Goal: Transaction & Acquisition: Purchase product/service

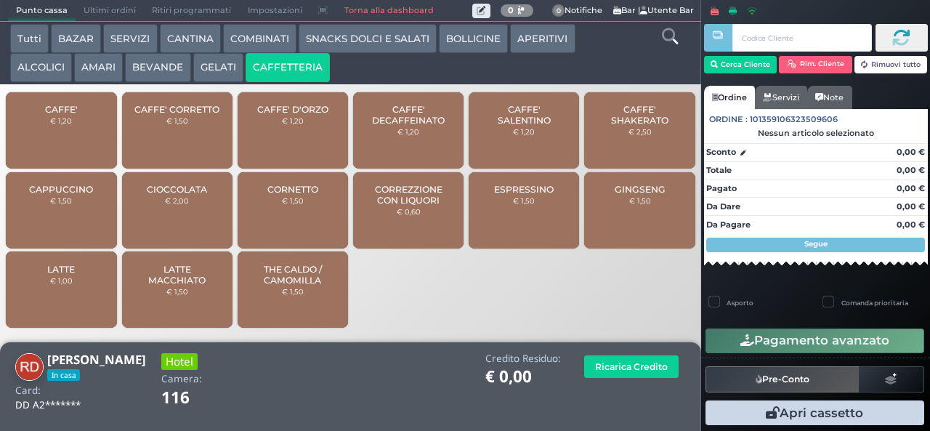
click at [171, 69] on button "BEVANDE" at bounding box center [157, 67] width 65 height 29
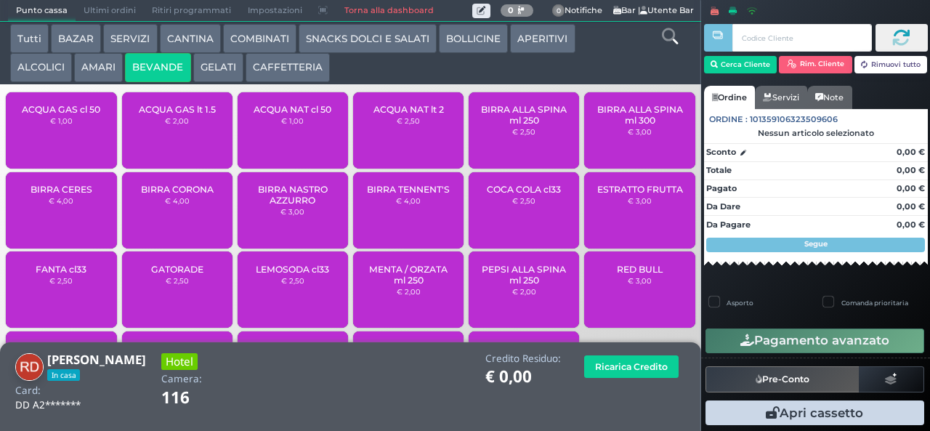
click at [288, 206] on span "BIRRA NASTRO AZZURRO" at bounding box center [293, 195] width 86 height 22
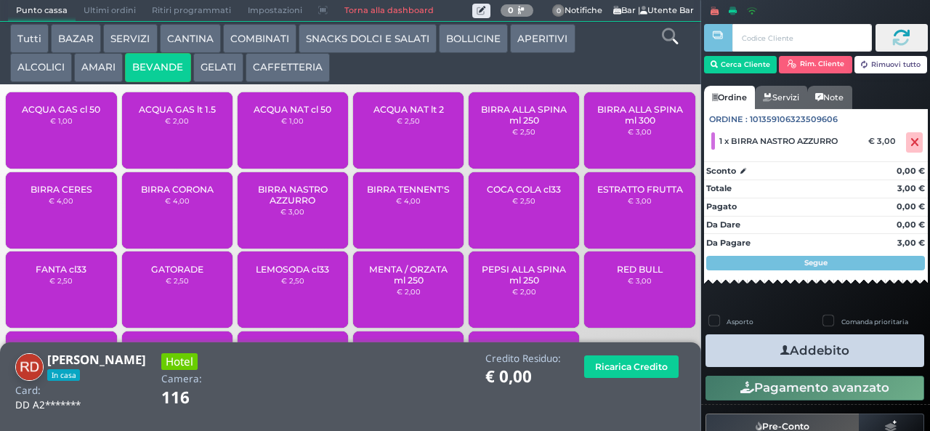
click at [798, 349] on button "Addebito" at bounding box center [814, 350] width 219 height 33
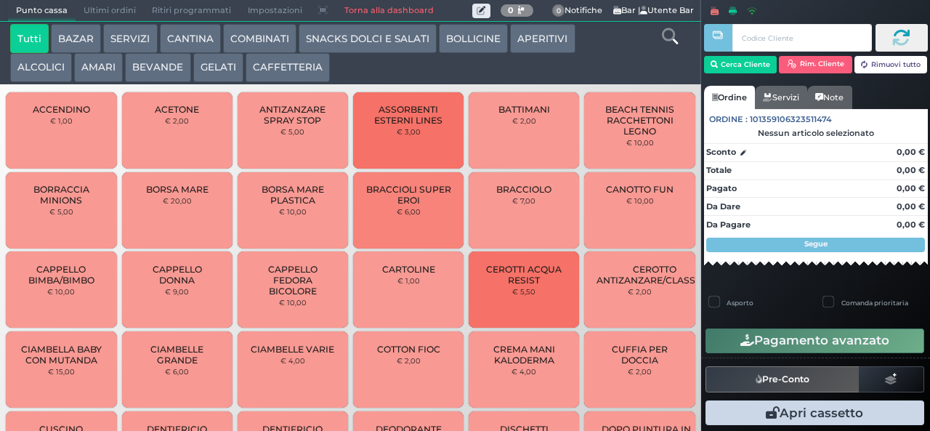
click at [218, 68] on button "GELATI" at bounding box center [218, 67] width 50 height 29
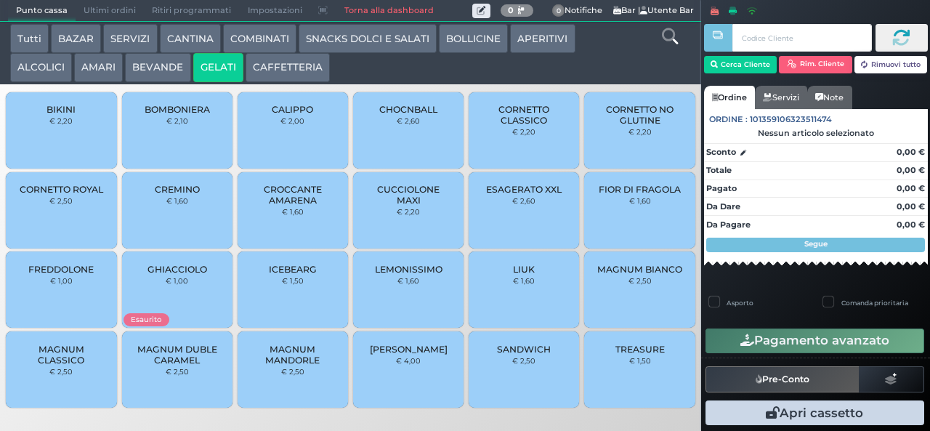
click at [413, 206] on span "CUCCIOLONE MAXI" at bounding box center [408, 195] width 86 height 22
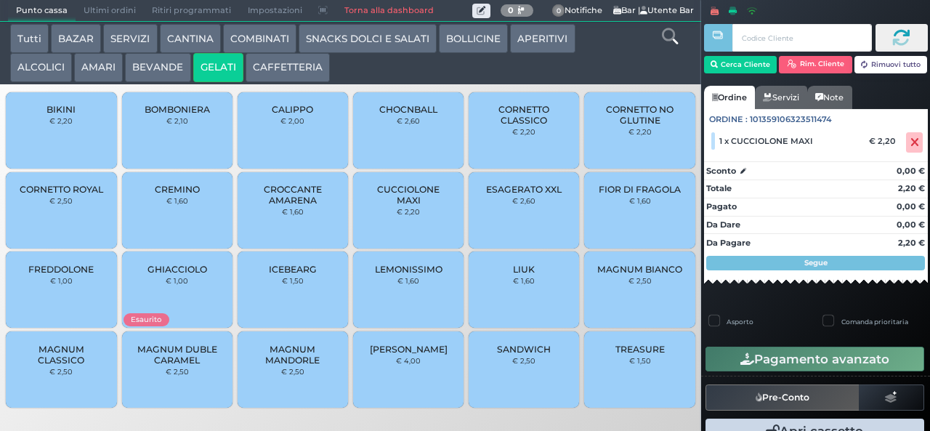
click at [304, 365] on span "MAGNUM MANDORLE" at bounding box center [293, 355] width 86 height 22
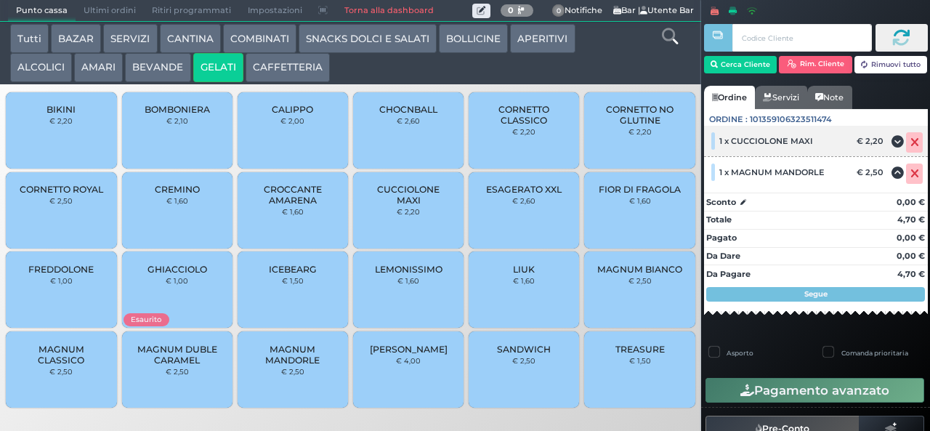
click at [910, 142] on icon at bounding box center [914, 142] width 9 height 1
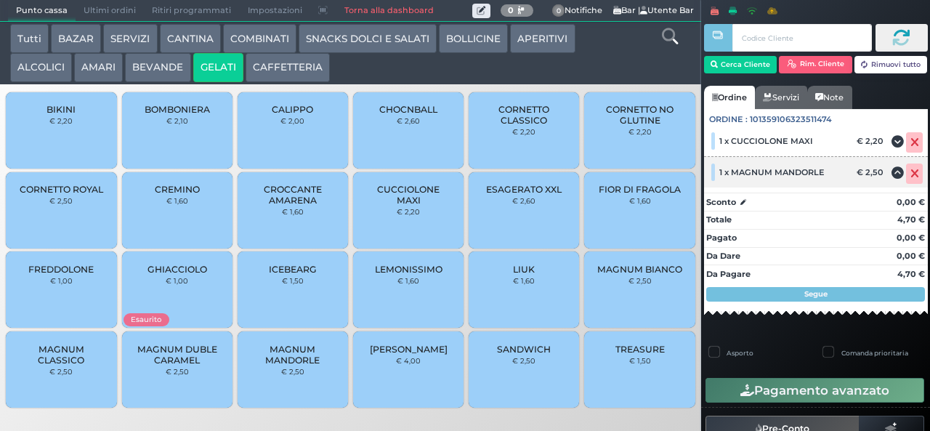
click at [910, 174] on icon at bounding box center [914, 174] width 9 height 1
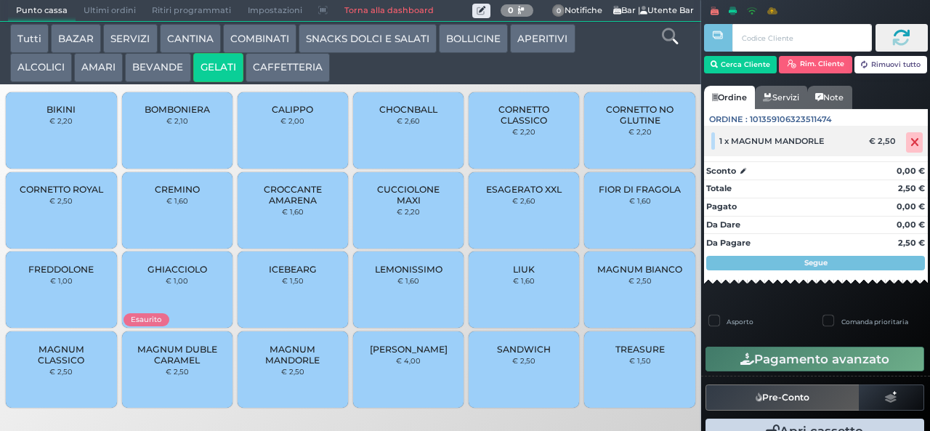
click at [910, 142] on icon at bounding box center [914, 142] width 9 height 1
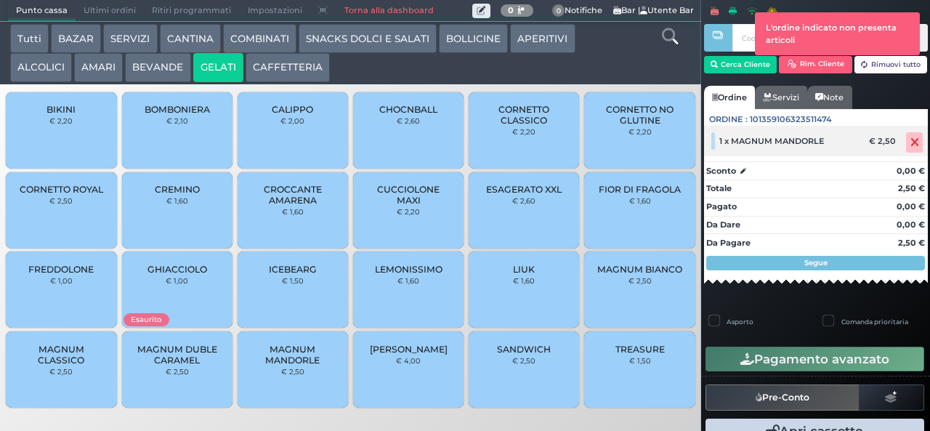
click at [910, 142] on icon at bounding box center [914, 142] width 9 height 1
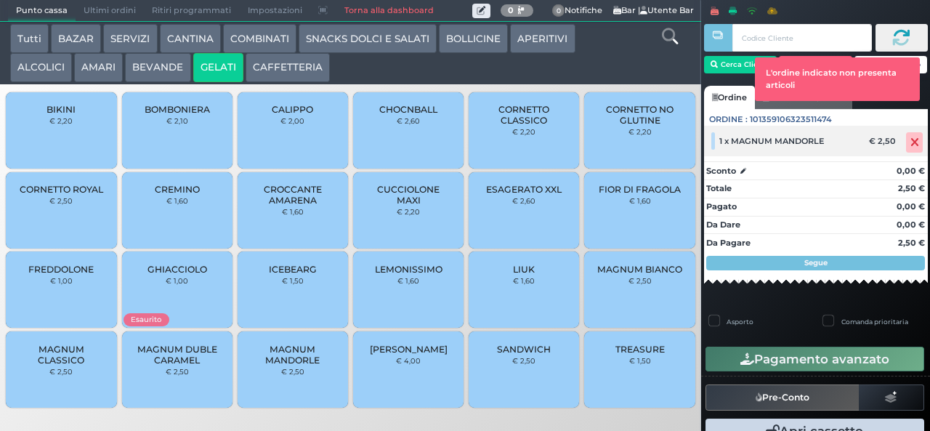
click at [910, 143] on icon at bounding box center [914, 142] width 9 height 1
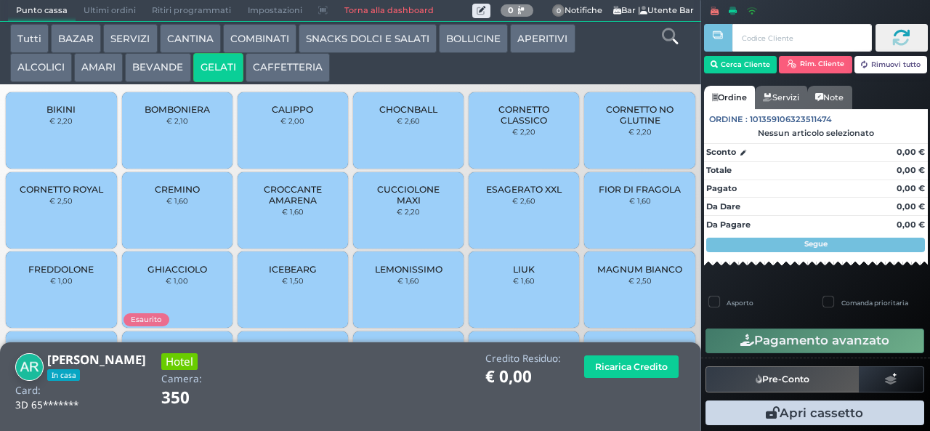
click at [405, 206] on span "CUCCIOLONE MAXI" at bounding box center [408, 195] width 86 height 22
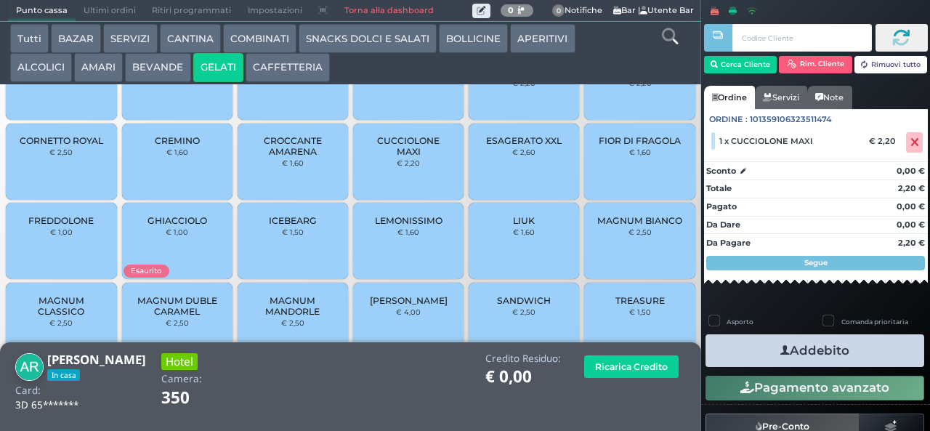
scroll to position [97, 0]
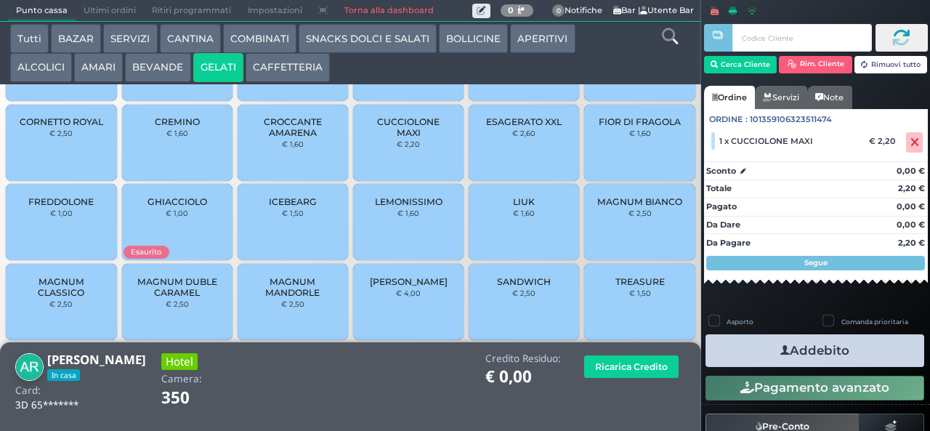
click at [286, 298] on span "MAGNUM MANDORLE" at bounding box center [293, 287] width 86 height 22
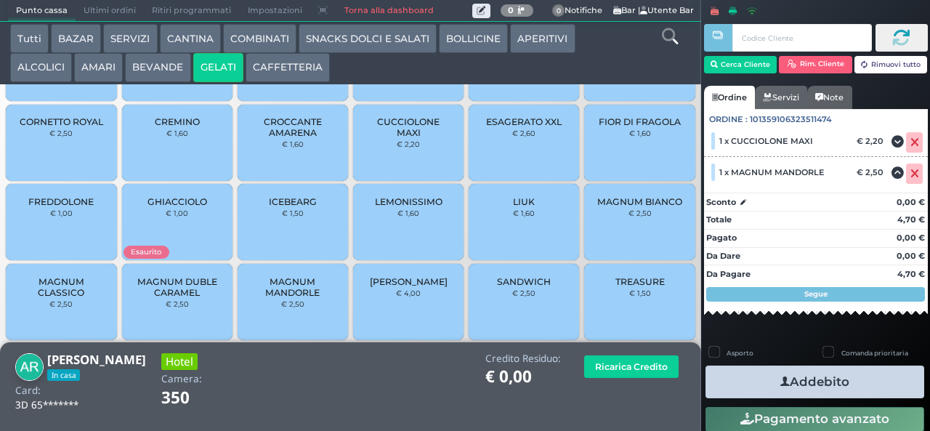
click at [809, 391] on button "Addebito" at bounding box center [814, 381] width 219 height 33
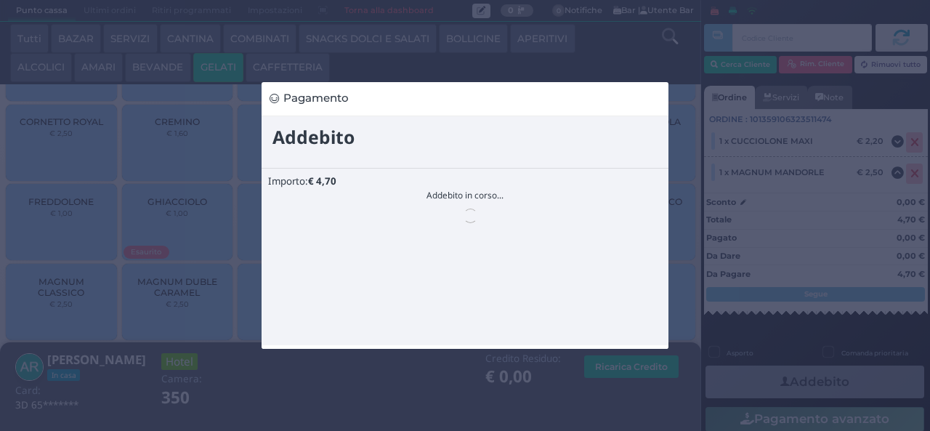
scroll to position [0, 0]
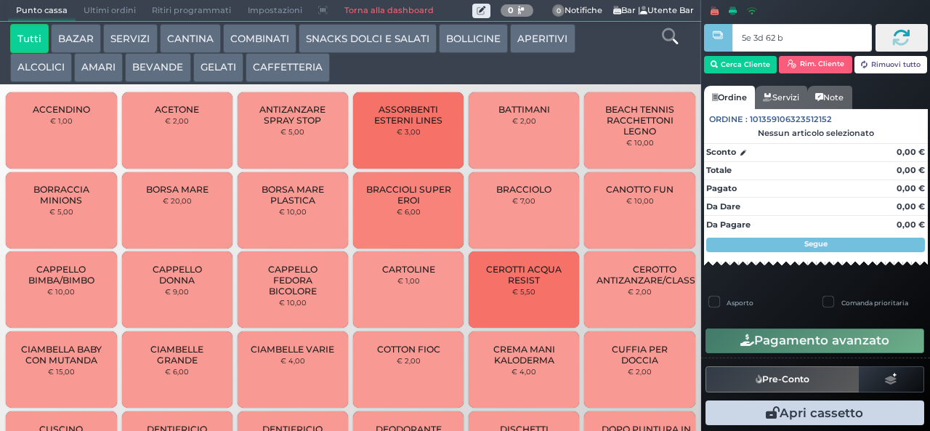
type input "5e 3d 62 b9"
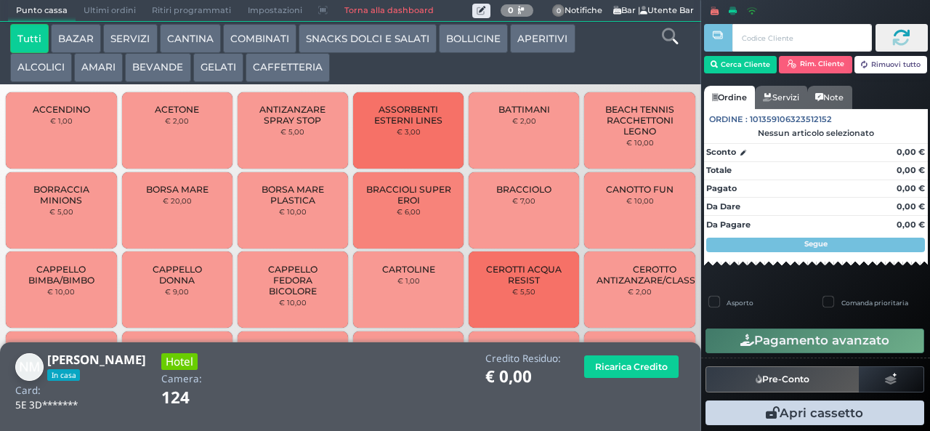
click at [272, 73] on button "CAFFETTERIA" at bounding box center [288, 67] width 84 height 29
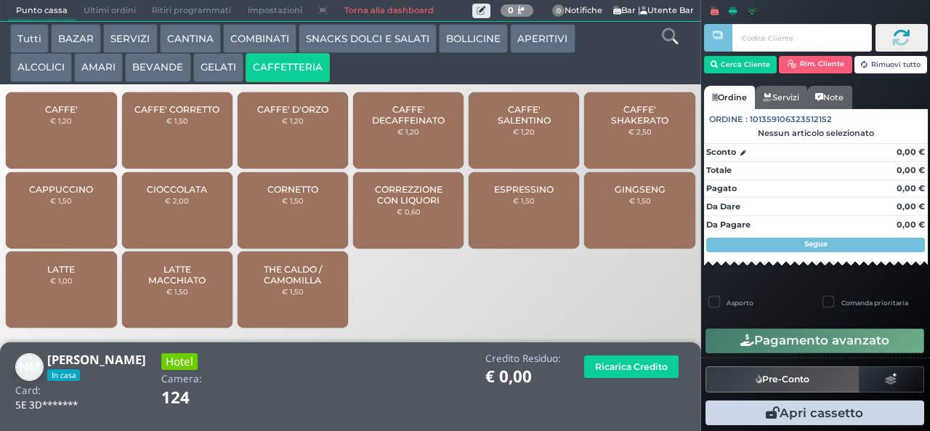
click at [395, 206] on span "CORREZZIONE CON LIQUORI" at bounding box center [408, 195] width 86 height 22
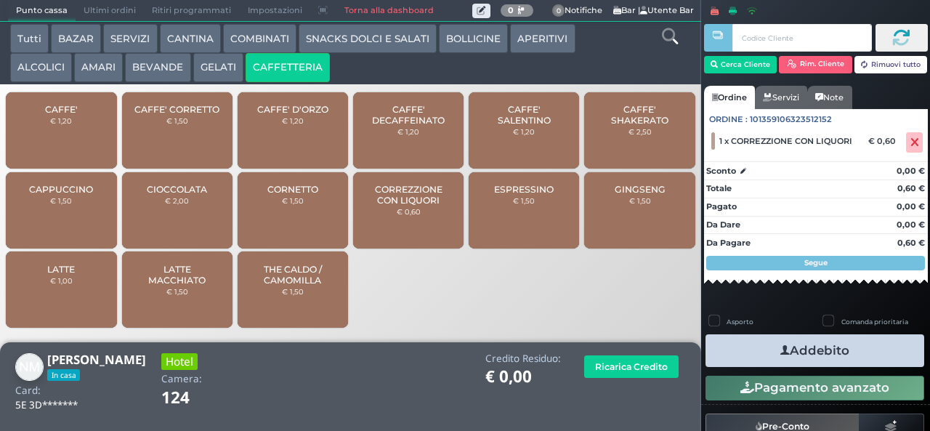
click at [751, 357] on button "Addebito" at bounding box center [814, 350] width 219 height 33
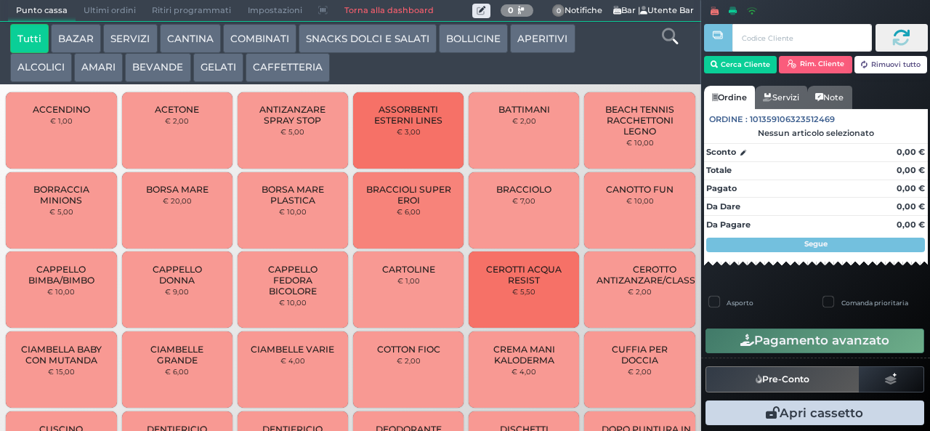
click at [76, 32] on button "BAZAR" at bounding box center [76, 38] width 50 height 29
click at [51, 24] on button "BAZAR" at bounding box center [76, 38] width 50 height 29
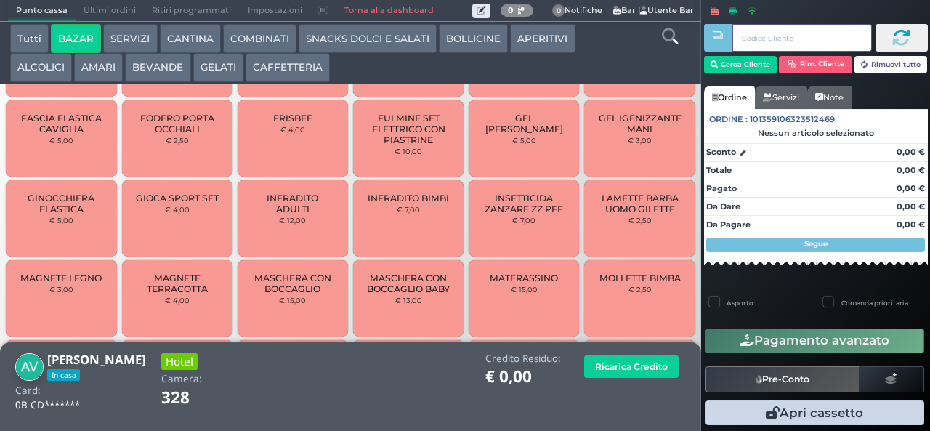
scroll to position [567, 0]
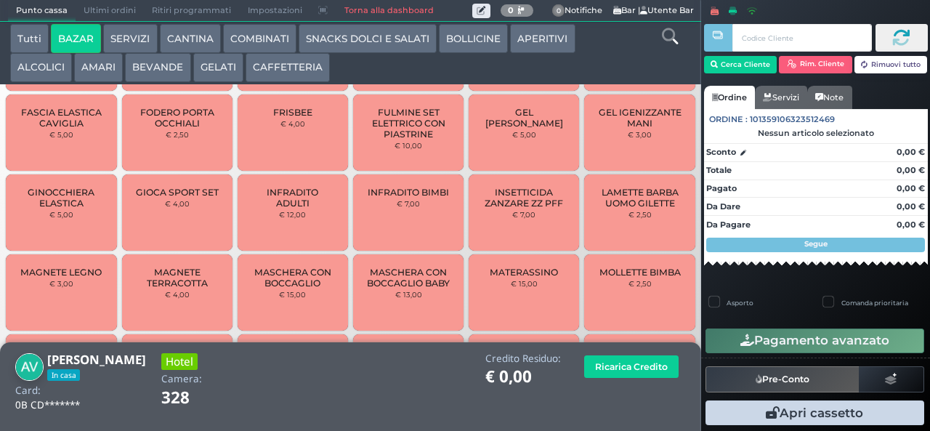
click at [280, 206] on span "INFRADITO ADULTI" at bounding box center [293, 198] width 86 height 22
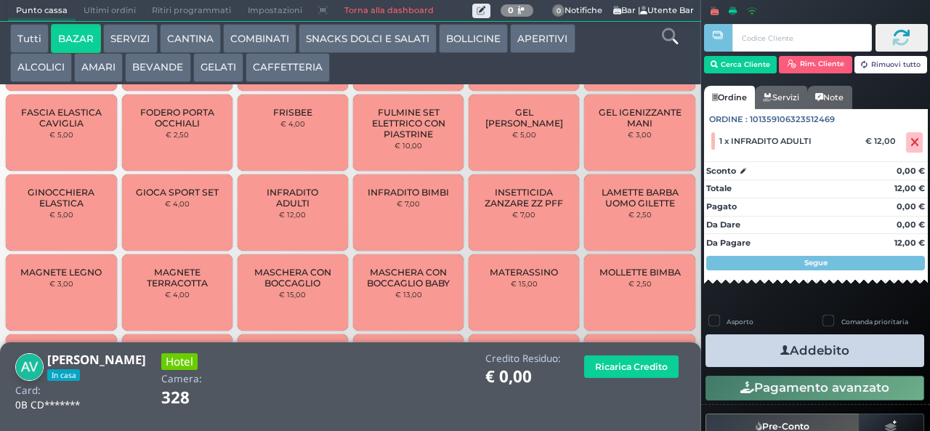
click at [756, 359] on button "Addebito" at bounding box center [814, 350] width 219 height 33
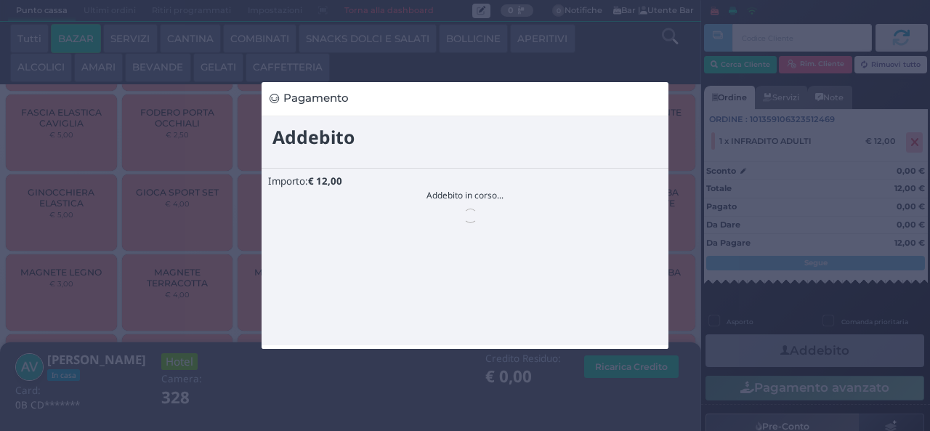
scroll to position [0, 0]
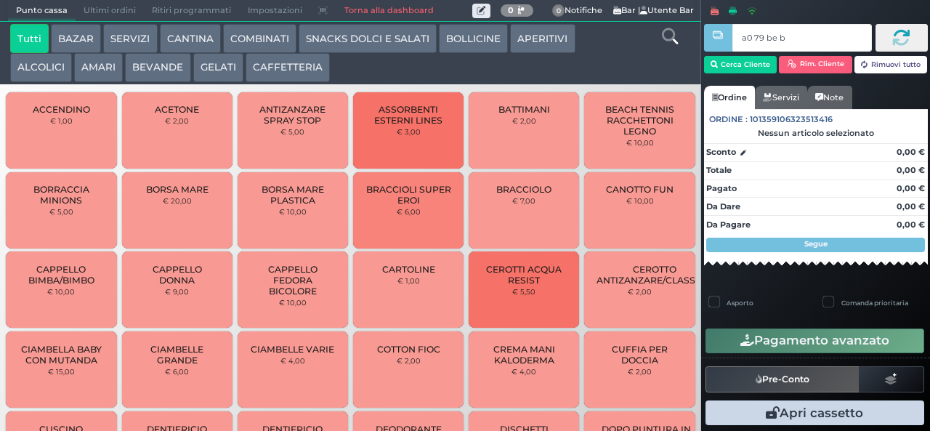
type input "a0 79 be b9"
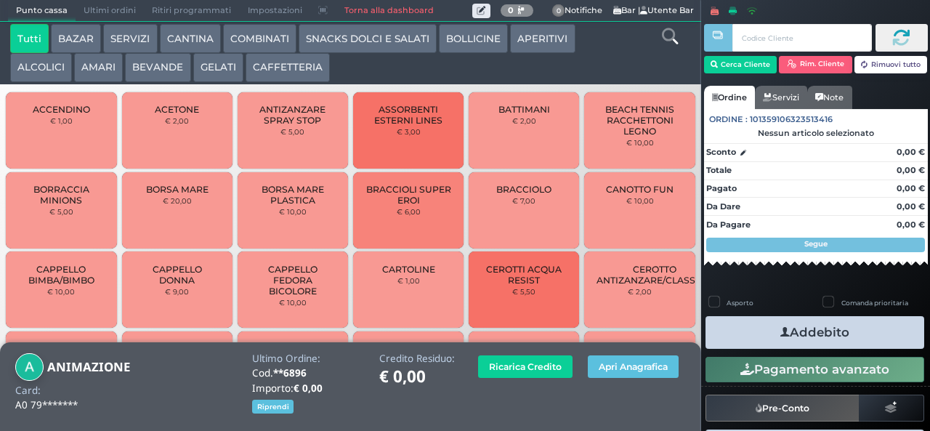
click at [146, 68] on button "BEVANDE" at bounding box center [157, 67] width 65 height 29
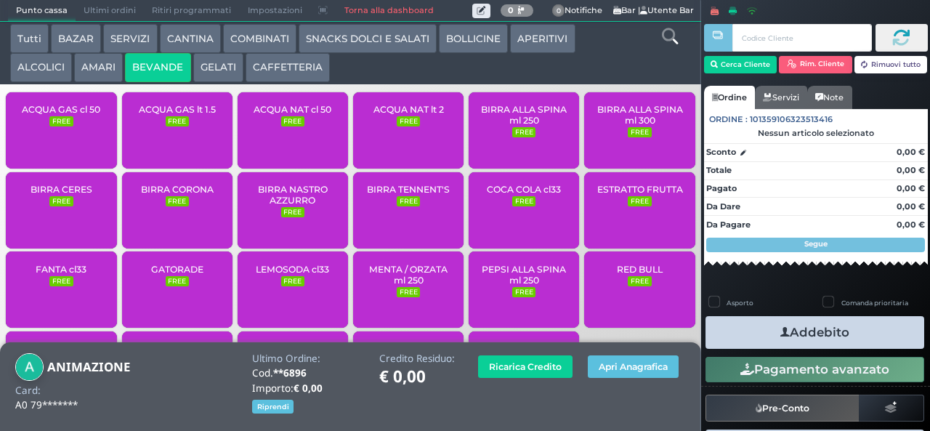
click at [269, 115] on span "ACQUA NAT cl 50" at bounding box center [293, 109] width 78 height 11
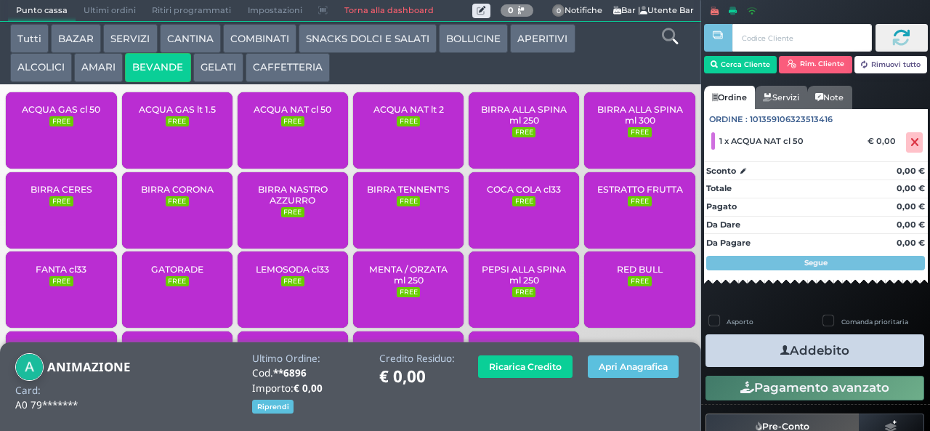
click at [780, 353] on icon "button" at bounding box center [784, 350] width 9 height 15
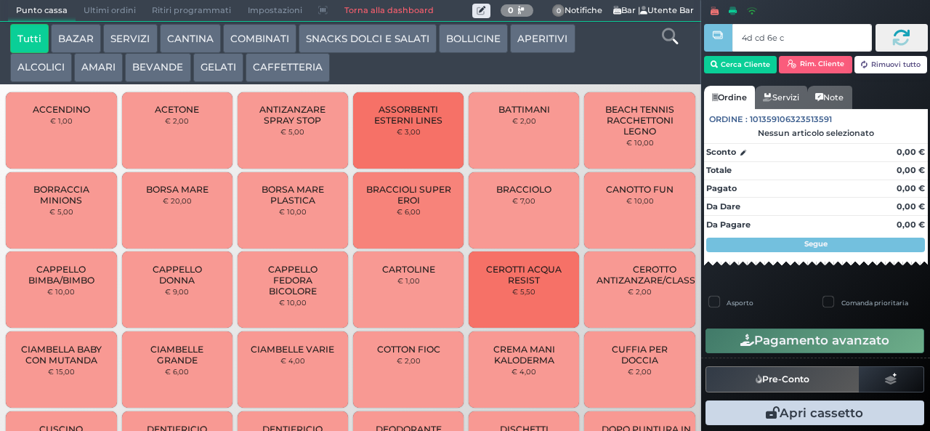
type input "4d cd 6e c3"
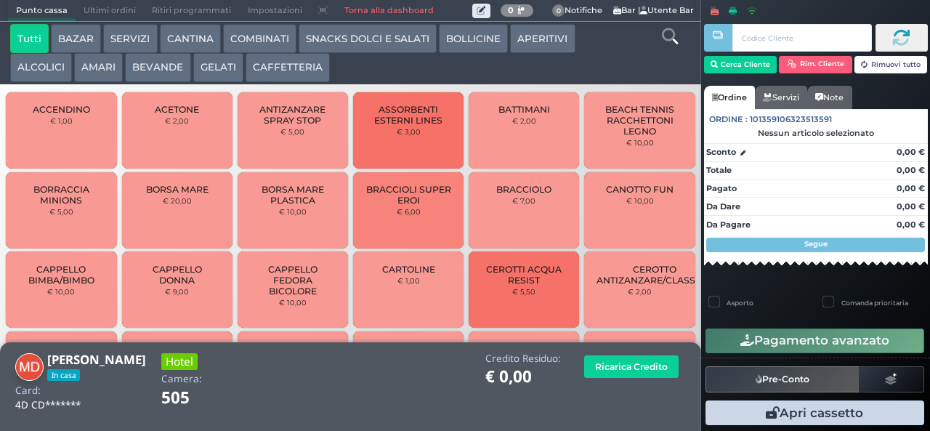
click at [275, 69] on button "CAFFETTERIA" at bounding box center [288, 67] width 84 height 29
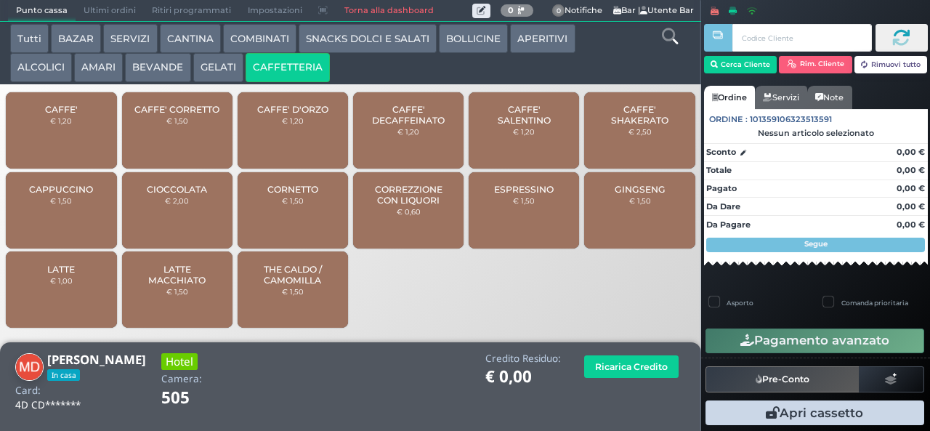
click at [513, 126] on span "CAFFE' SALENTINO" at bounding box center [524, 115] width 86 height 22
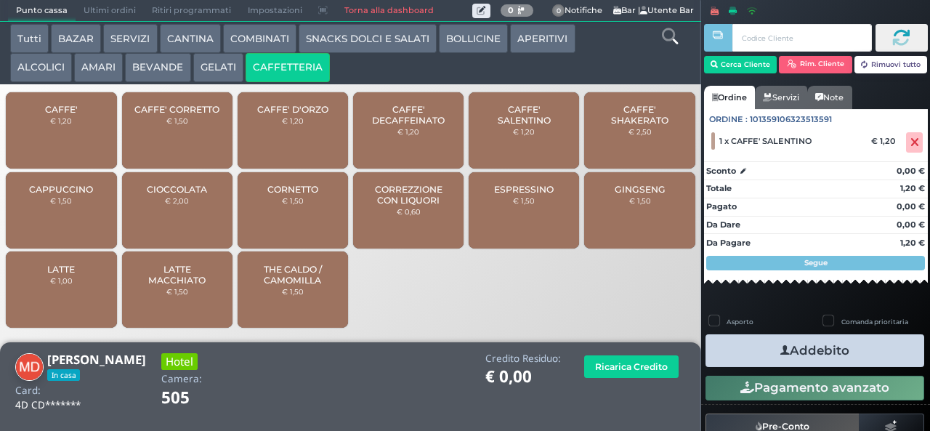
click at [748, 354] on button "Addebito" at bounding box center [814, 350] width 219 height 33
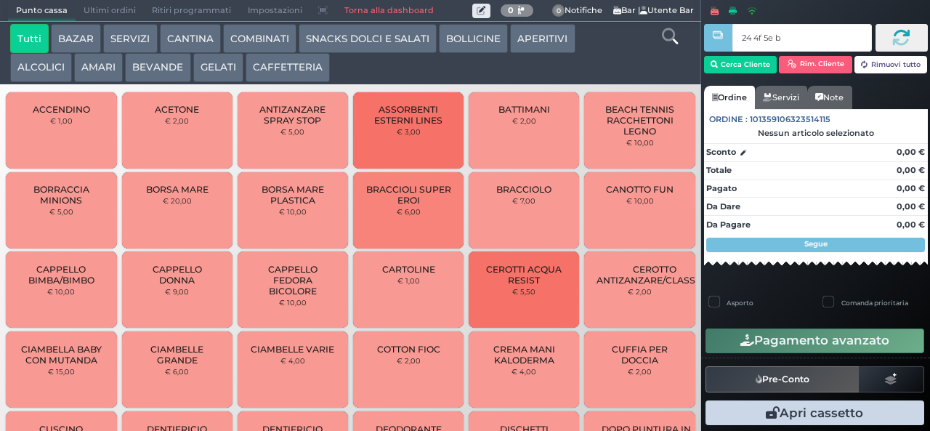
type input "24 4f 5e b0"
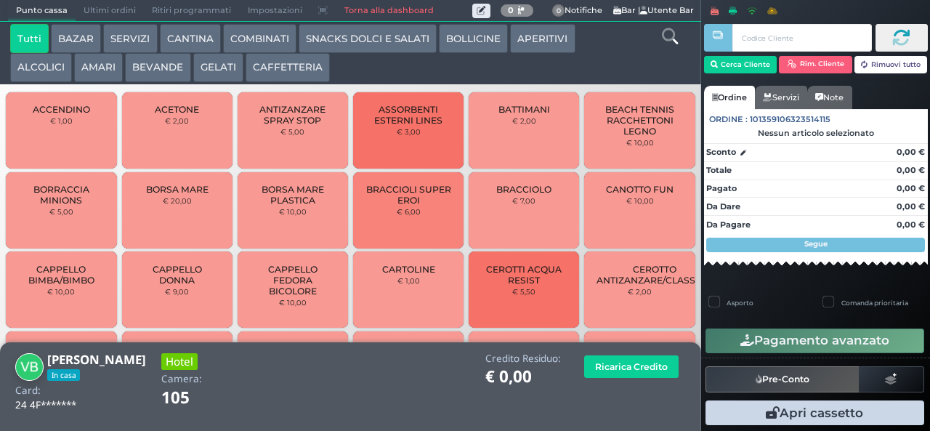
click at [35, 80] on button "ALCOLICI" at bounding box center [41, 67] width 62 height 29
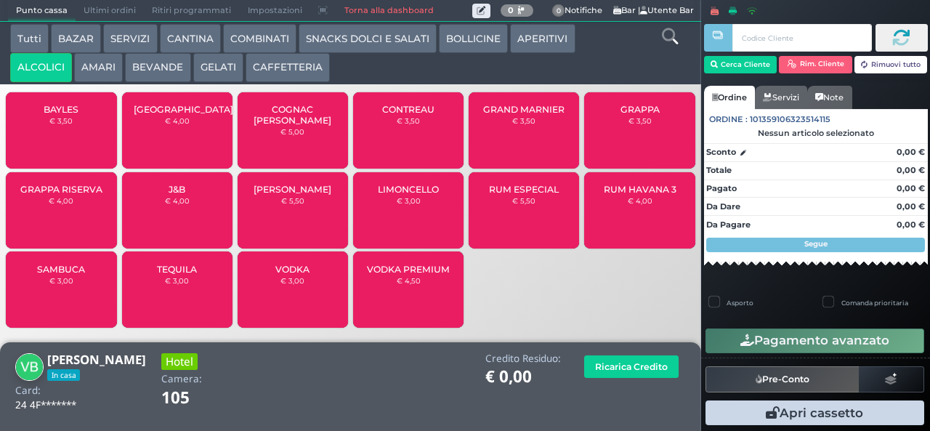
click at [388, 195] on span "LIMONCELLO" at bounding box center [408, 189] width 61 height 11
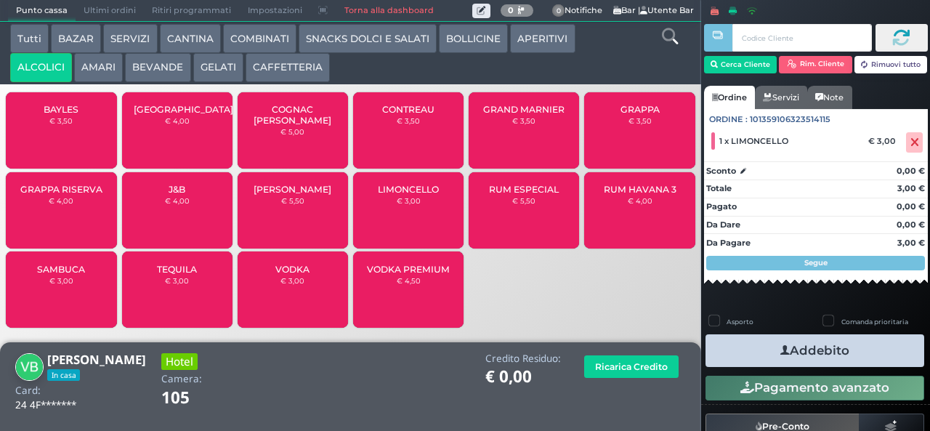
click at [753, 341] on button "Addebito" at bounding box center [814, 350] width 219 height 33
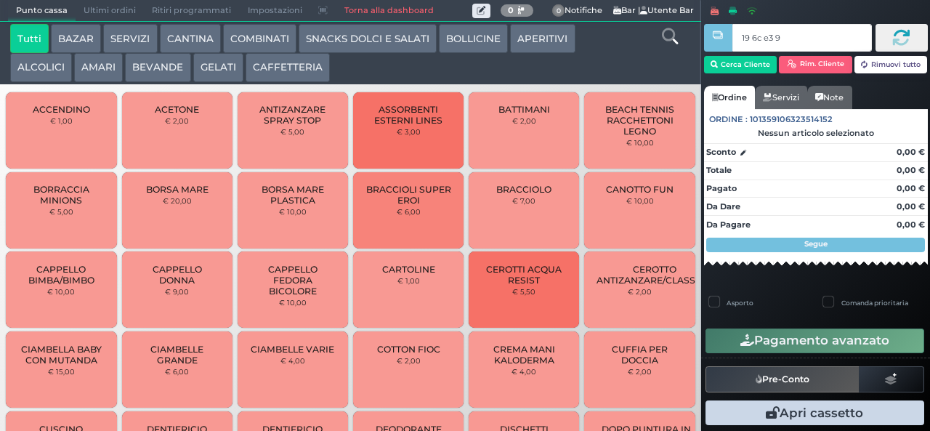
type input "19 6c e3 95"
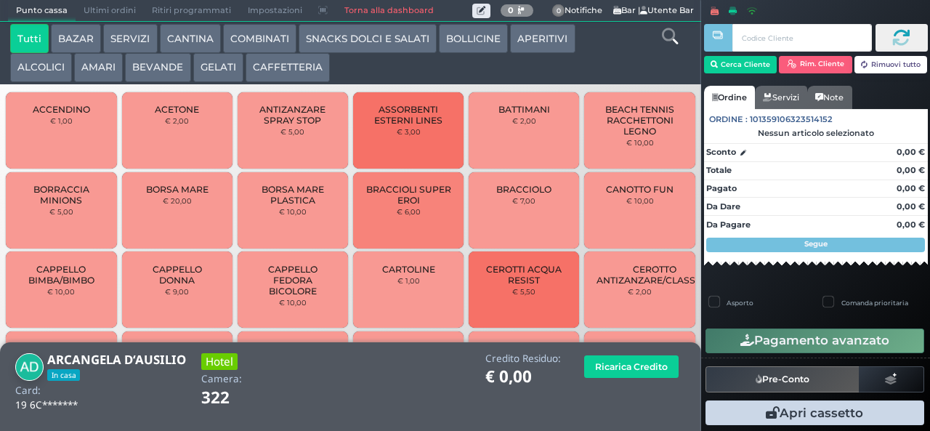
click at [339, 43] on button "SNACKS DOLCI E SALATI" at bounding box center [368, 38] width 138 height 29
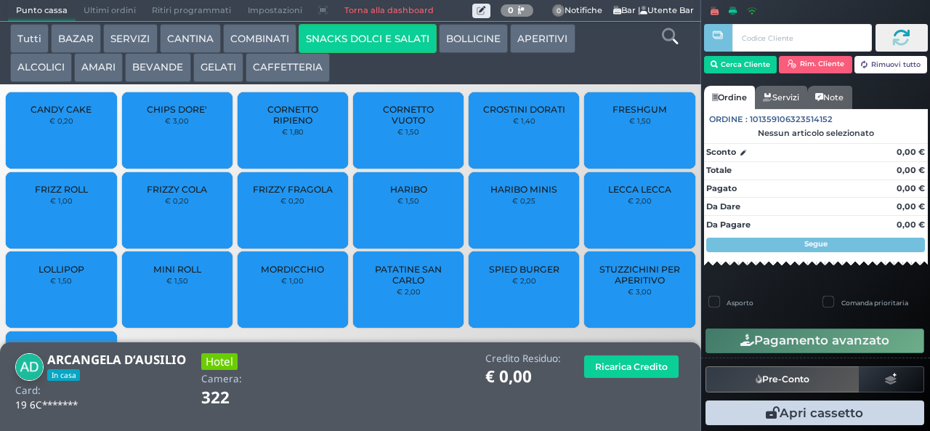
click at [70, 275] on span "LOLLIPOP" at bounding box center [62, 269] width 46 height 11
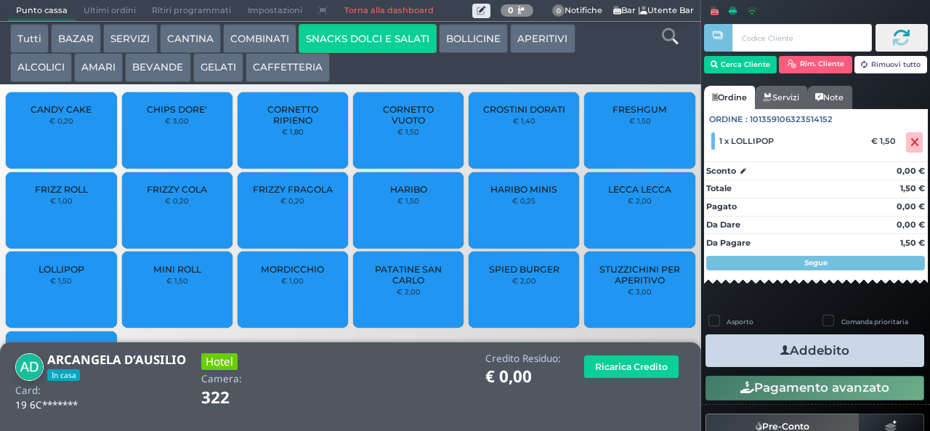
click at [740, 355] on button "Addebito" at bounding box center [814, 350] width 219 height 33
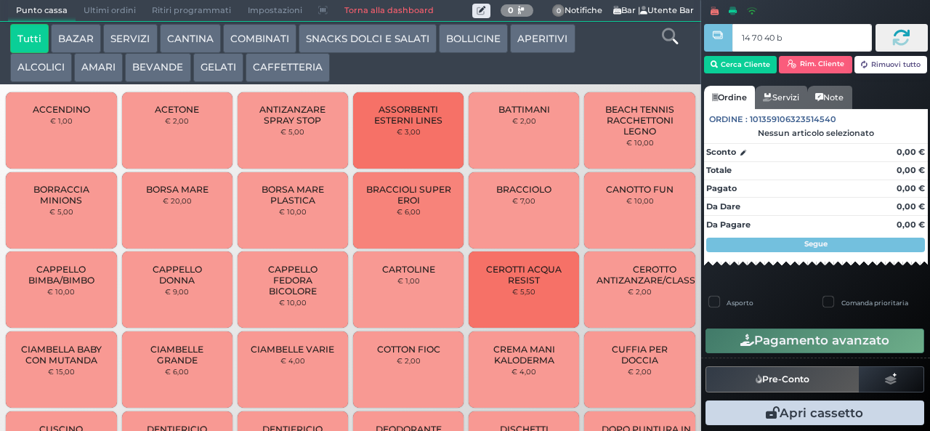
type input "14 70 40 b0"
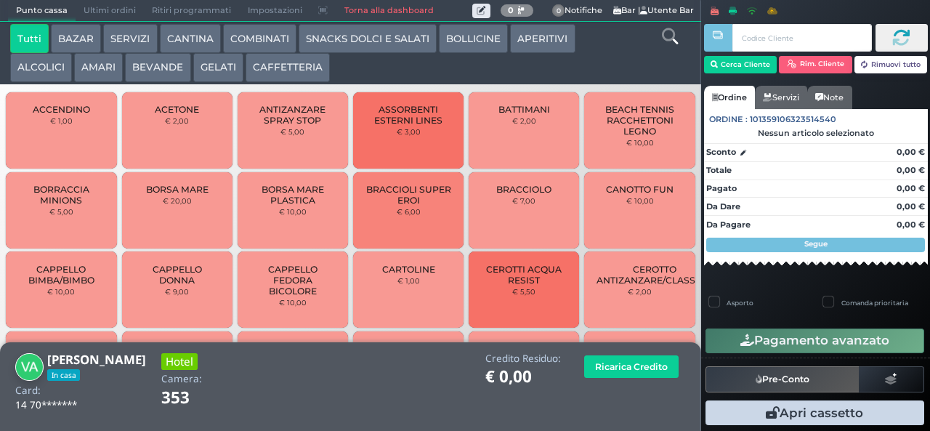
click at [31, 80] on button "ALCOLICI" at bounding box center [41, 67] width 62 height 29
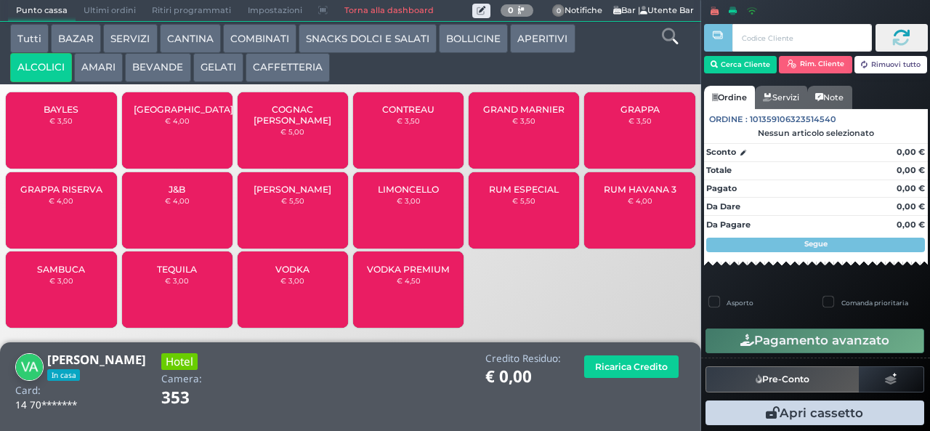
click at [69, 195] on span "GRAPPA RISERVA" at bounding box center [61, 189] width 82 height 11
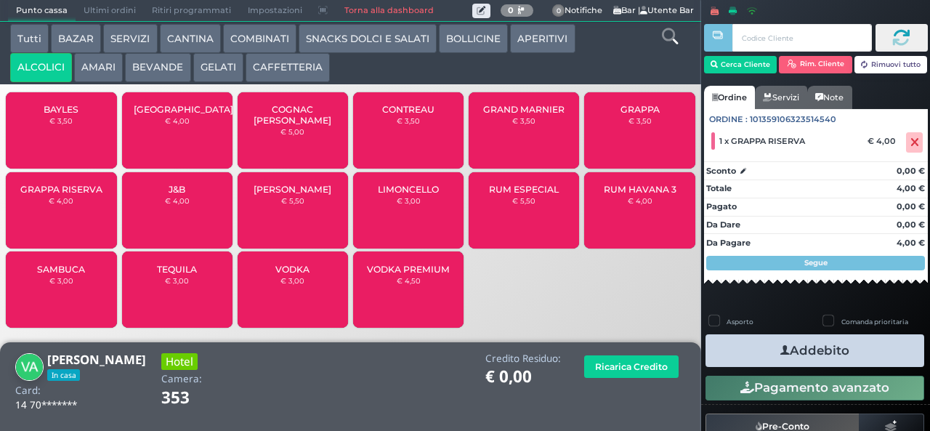
click at [753, 353] on button "Addebito" at bounding box center [814, 350] width 219 height 33
